Goal: Task Accomplishment & Management: Manage account settings

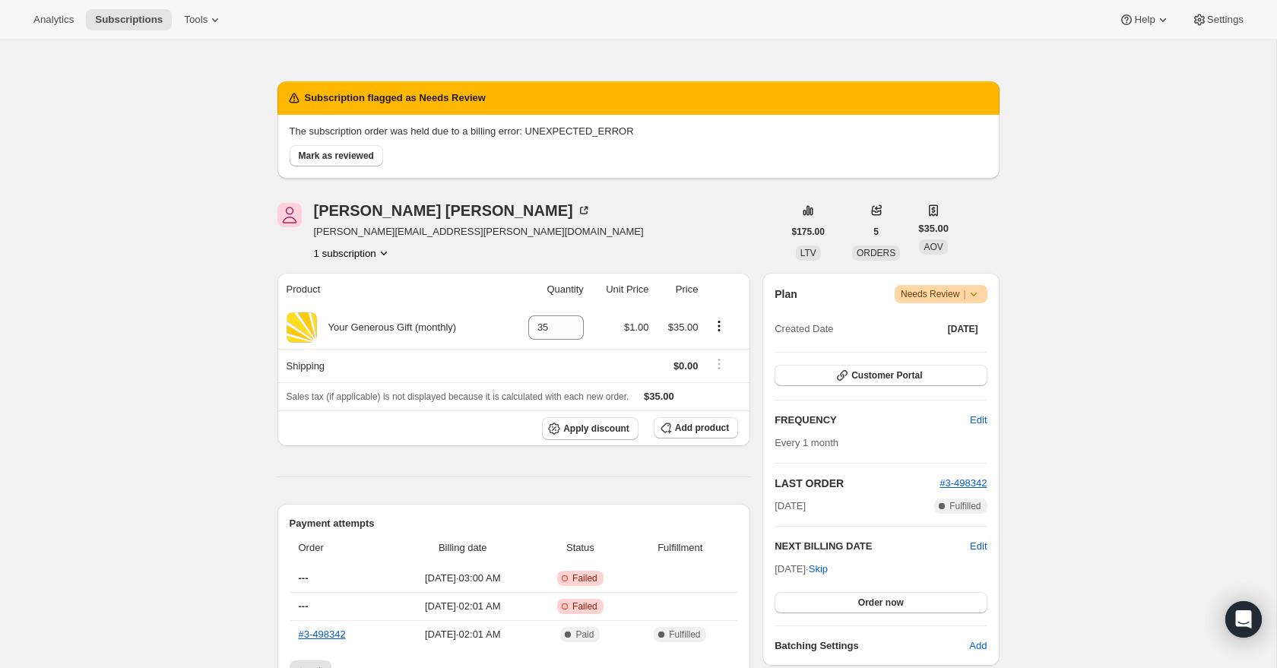
scroll to position [59, 0]
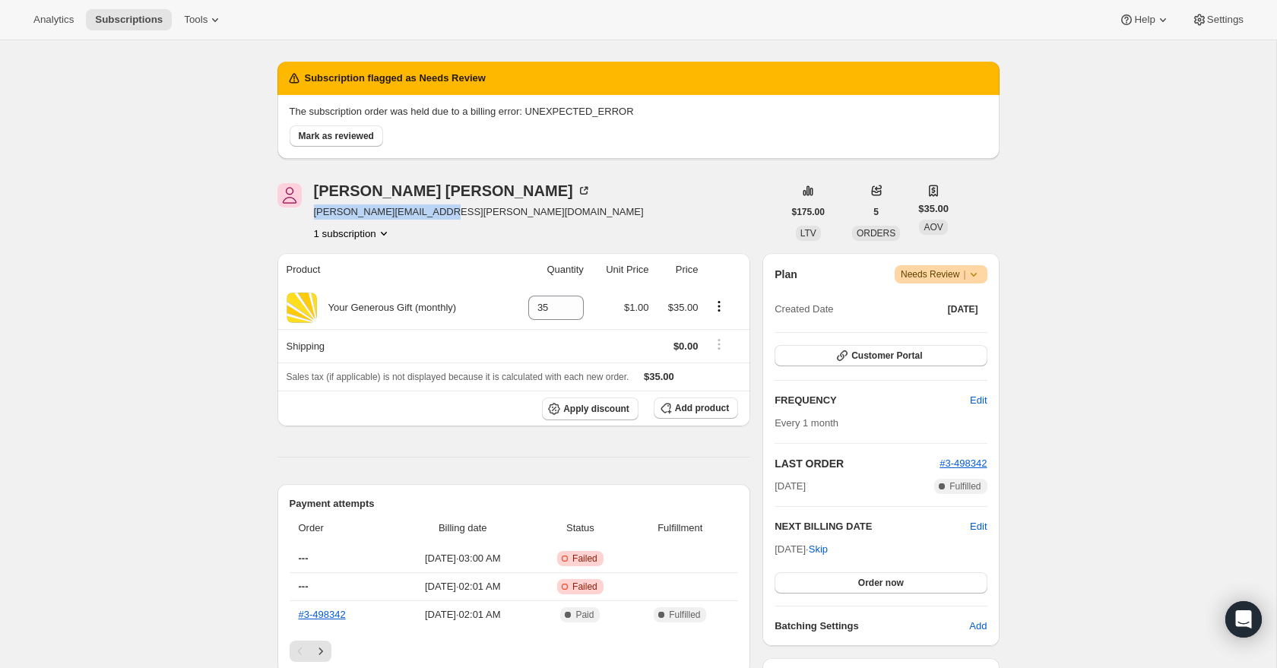
drag, startPoint x: 426, startPoint y: 215, endPoint x: 313, endPoint y: 216, distance: 112.5
click at [313, 216] on div "[PERSON_NAME] [PERSON_NAME][EMAIL_ADDRESS][PERSON_NAME][DOMAIN_NAME] 1 subscrip…" at bounding box center [529, 212] width 505 height 58
copy span "[PERSON_NAME][EMAIL_ADDRESS][PERSON_NAME][DOMAIN_NAME]"
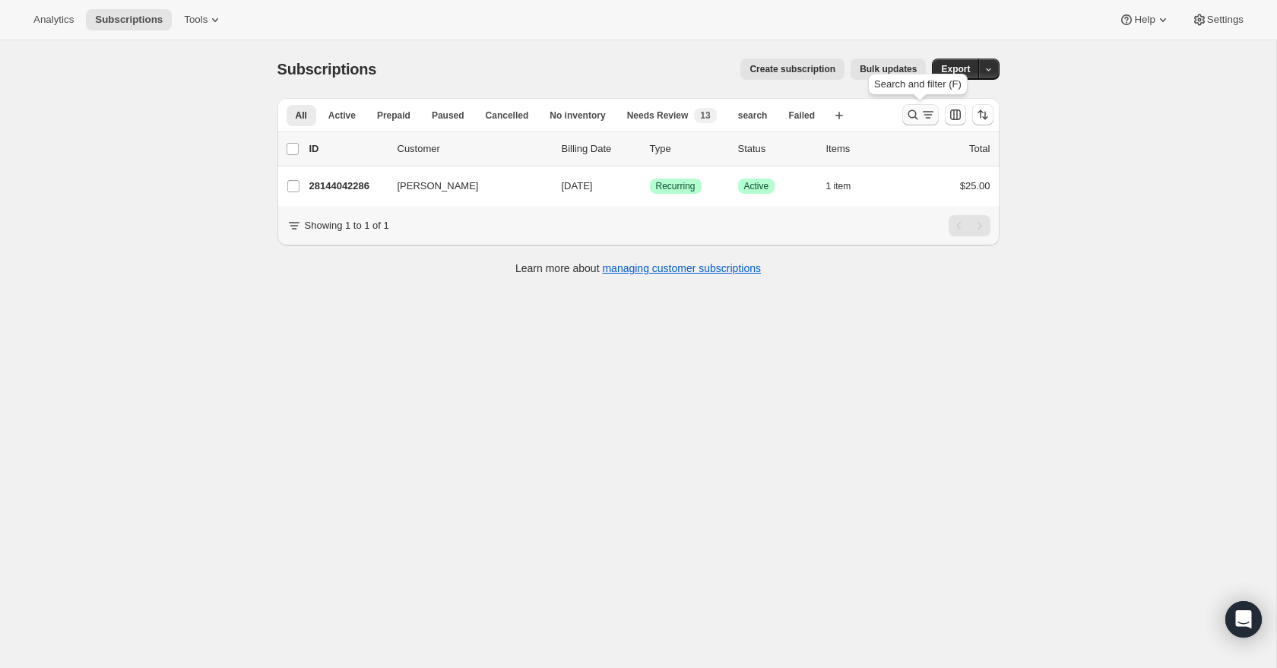
click at [916, 116] on icon "Search and filter results" at bounding box center [912, 114] width 15 height 15
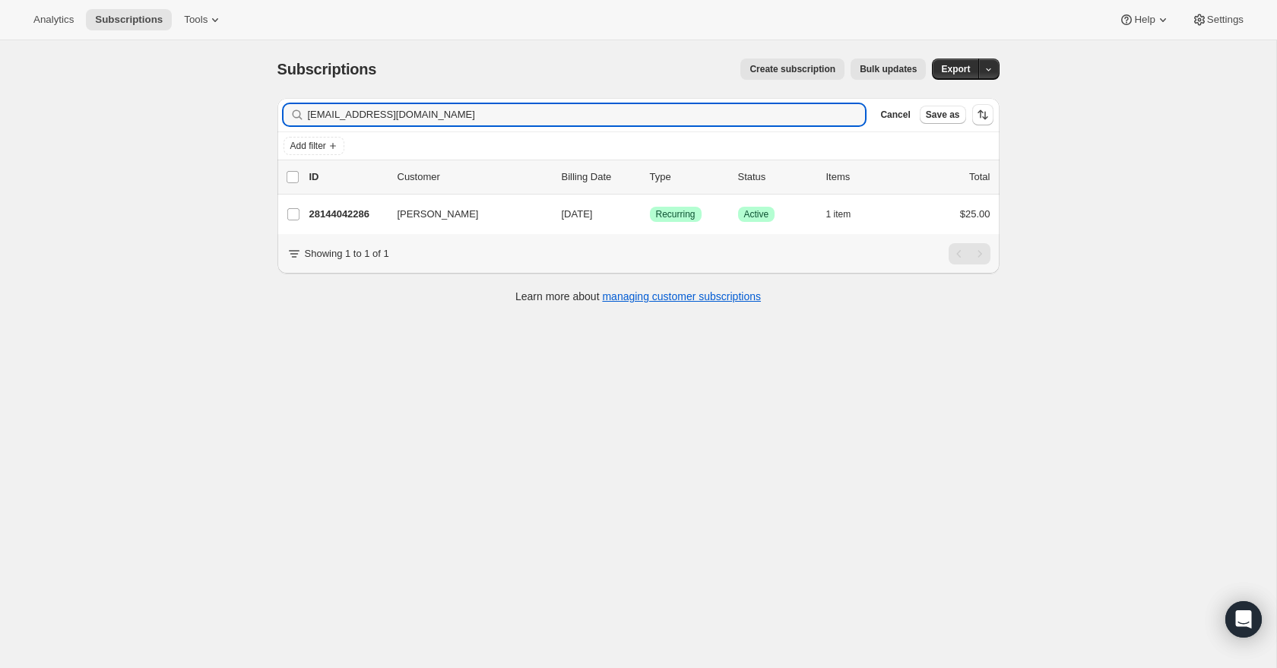
drag, startPoint x: 448, startPoint y: 117, endPoint x: 301, endPoint y: 109, distance: 146.9
click at [301, 109] on div "[EMAIL_ADDRESS][DOMAIN_NAME] Clear" at bounding box center [575, 114] width 582 height 21
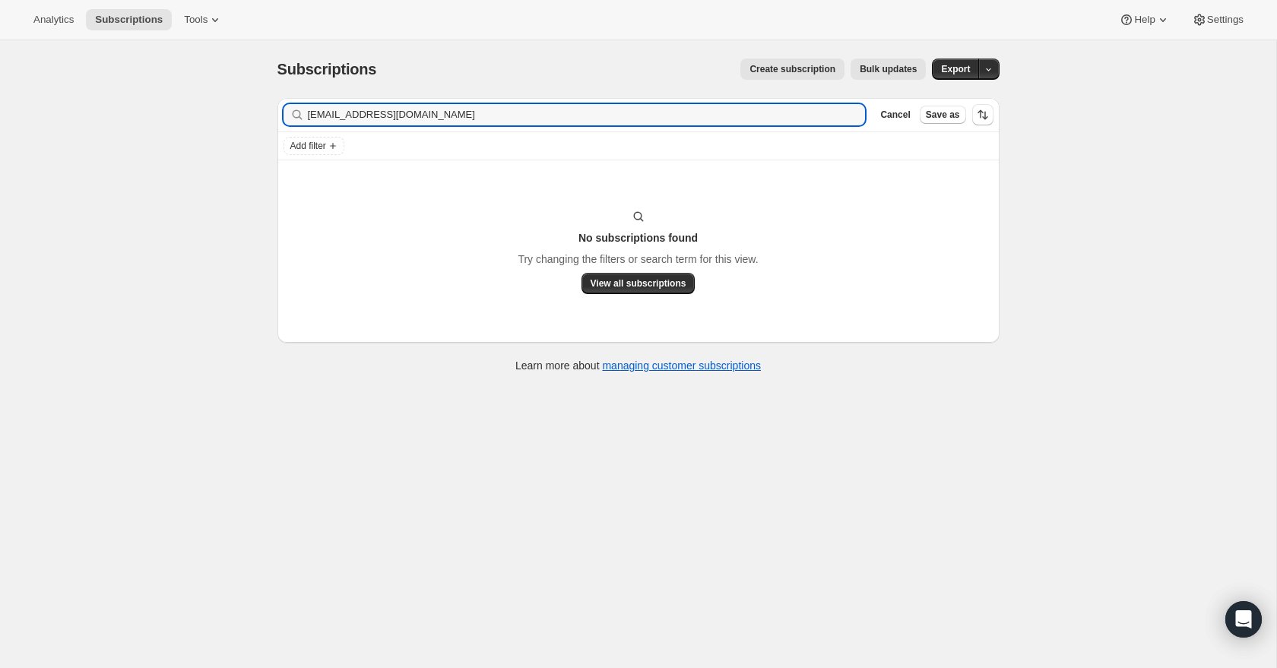
type input "[EMAIL_ADDRESS][DOMAIN_NAME]"
